Goal: Transaction & Acquisition: Download file/media

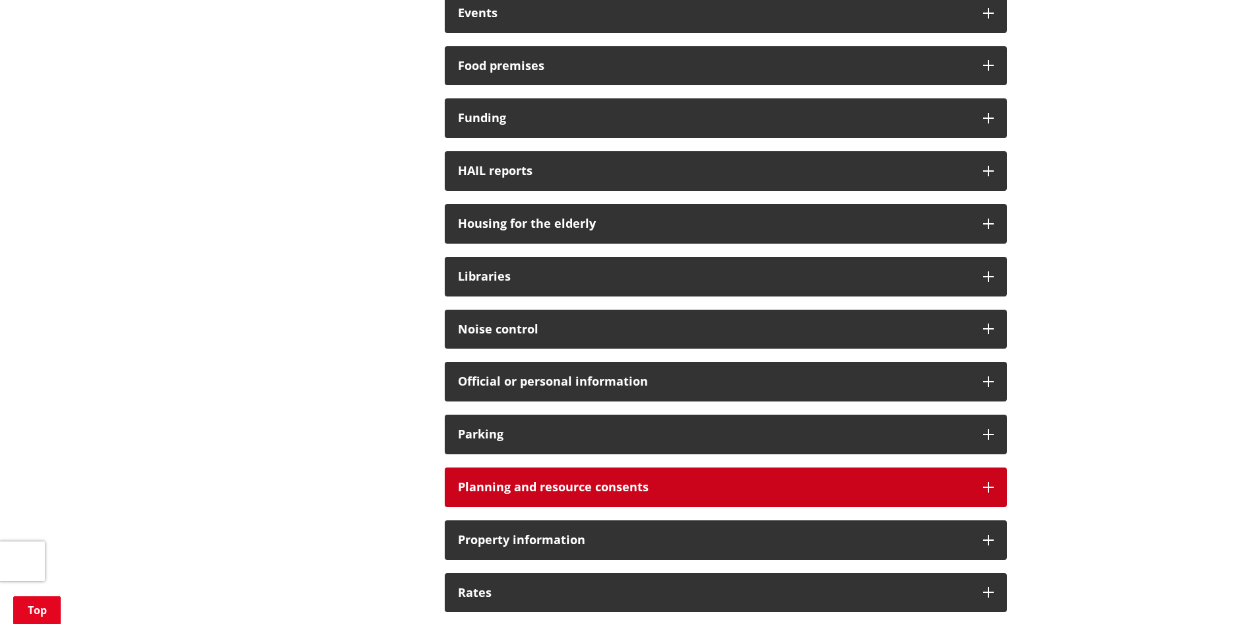
scroll to position [792, 0]
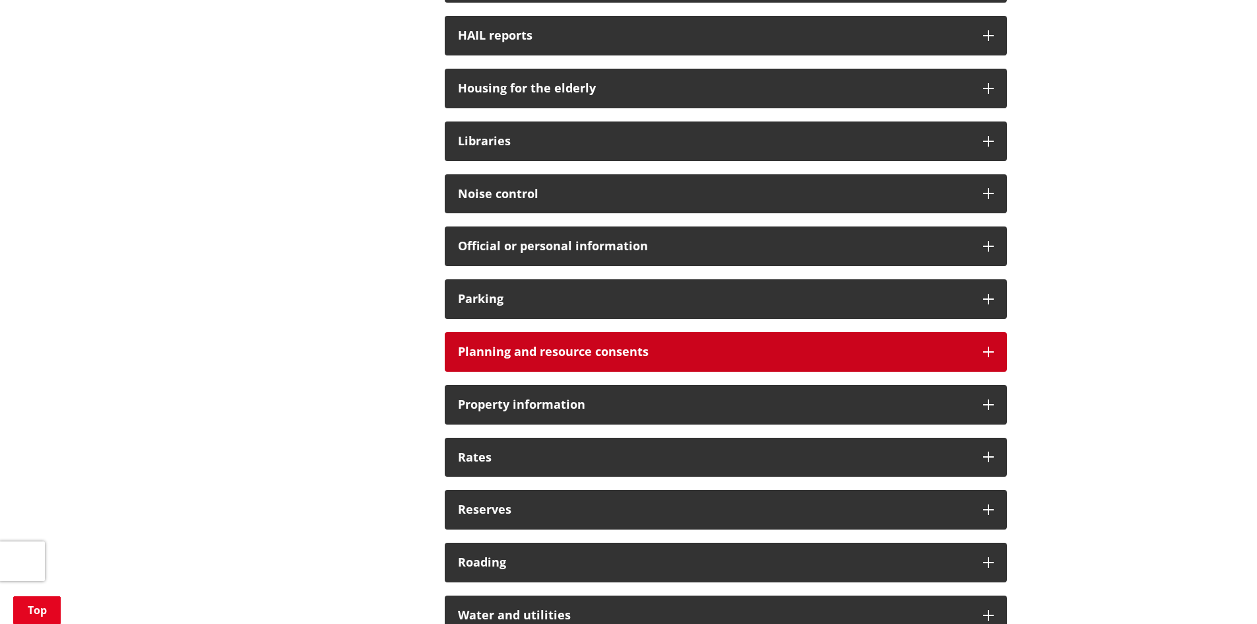
click at [713, 357] on h3 "Planning and resource consents" at bounding box center [714, 351] width 512 height 13
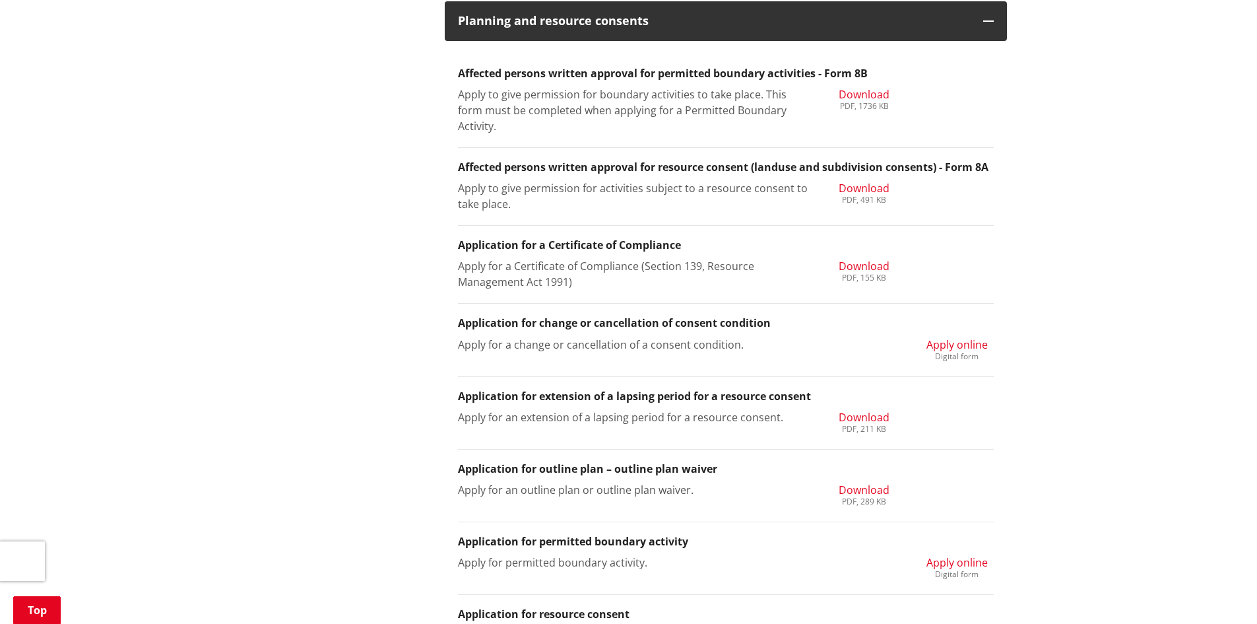
scroll to position [1122, 0]
click at [874, 263] on span "Download" at bounding box center [864, 266] width 51 height 15
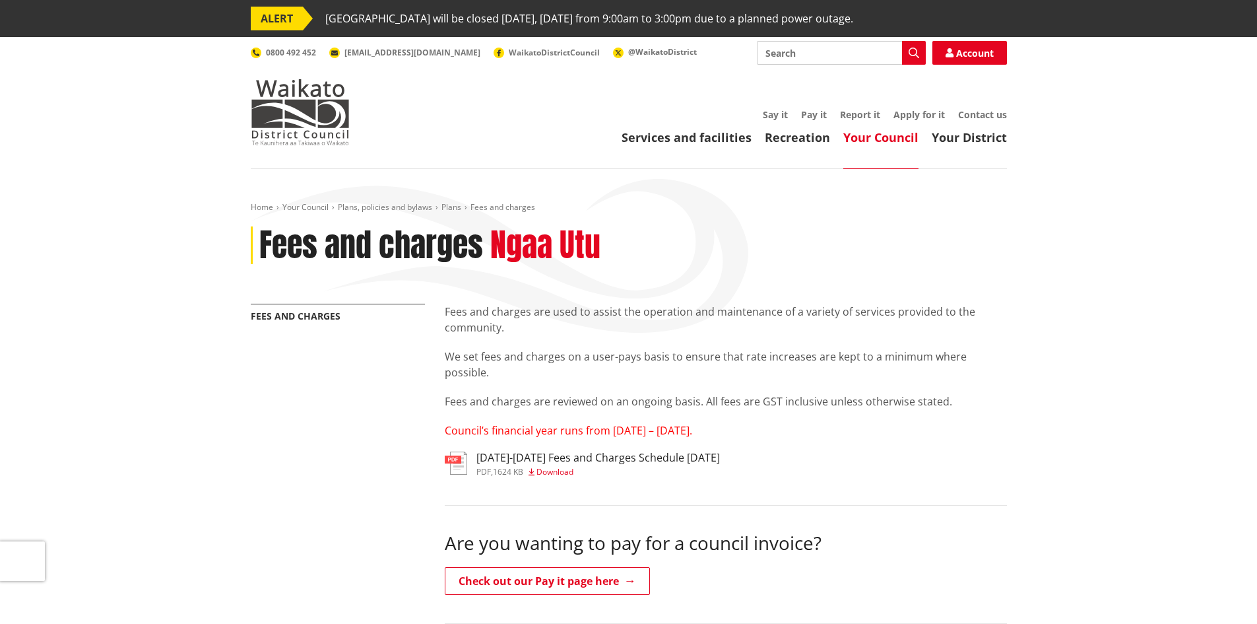
click at [589, 424] on span "Council’s financial year runs from 1 July – 30 June." at bounding box center [568, 430] width 247 height 15
drag, startPoint x: 579, startPoint y: 436, endPoint x: 594, endPoint y: 460, distance: 28.4
click at [579, 436] on span "Council’s financial year runs from 1 July – 30 June." at bounding box center [568, 430] width 247 height 15
click at [595, 460] on h3 "2025-2027 Fees and Charges Schedule June 2025" at bounding box center [598, 457] width 244 height 13
